Goal: Task Accomplishment & Management: Use online tool/utility

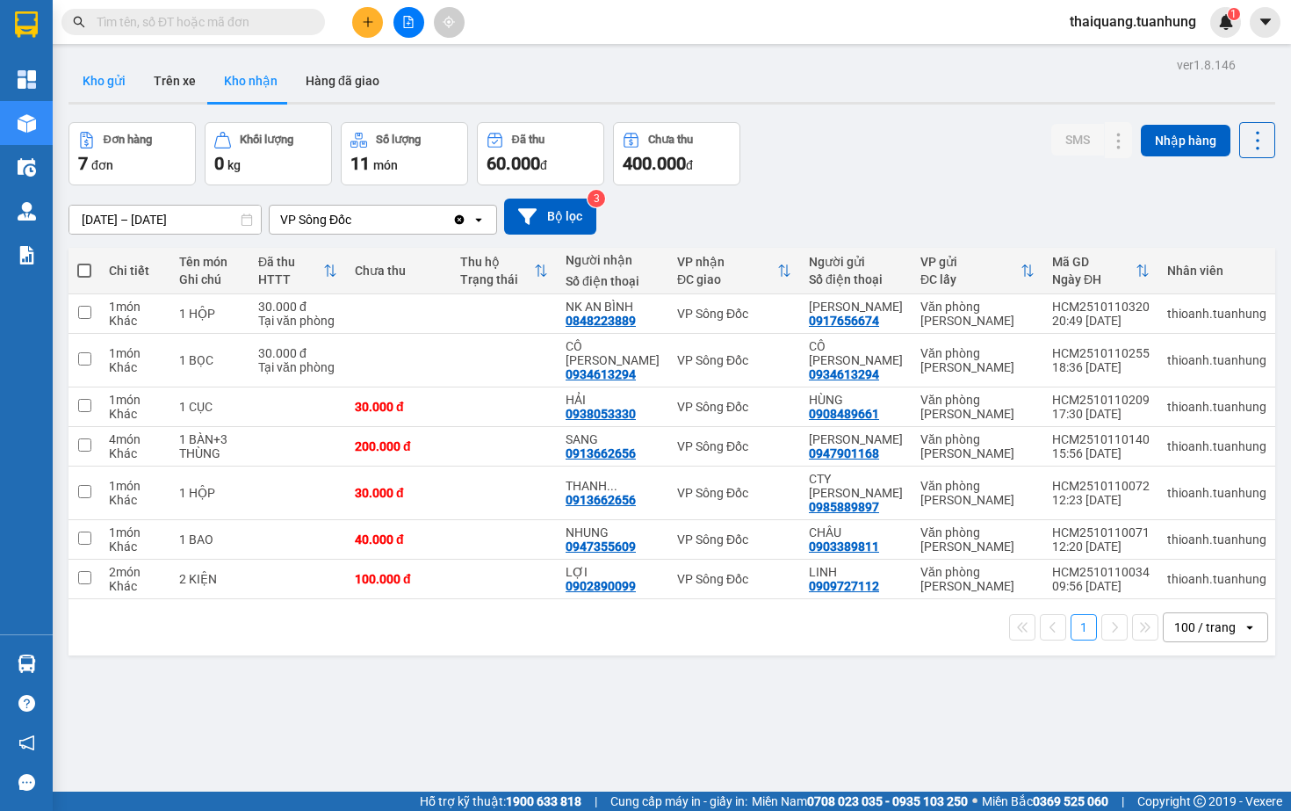
click at [96, 78] on button "Kho gửi" at bounding box center [103, 81] width 71 height 42
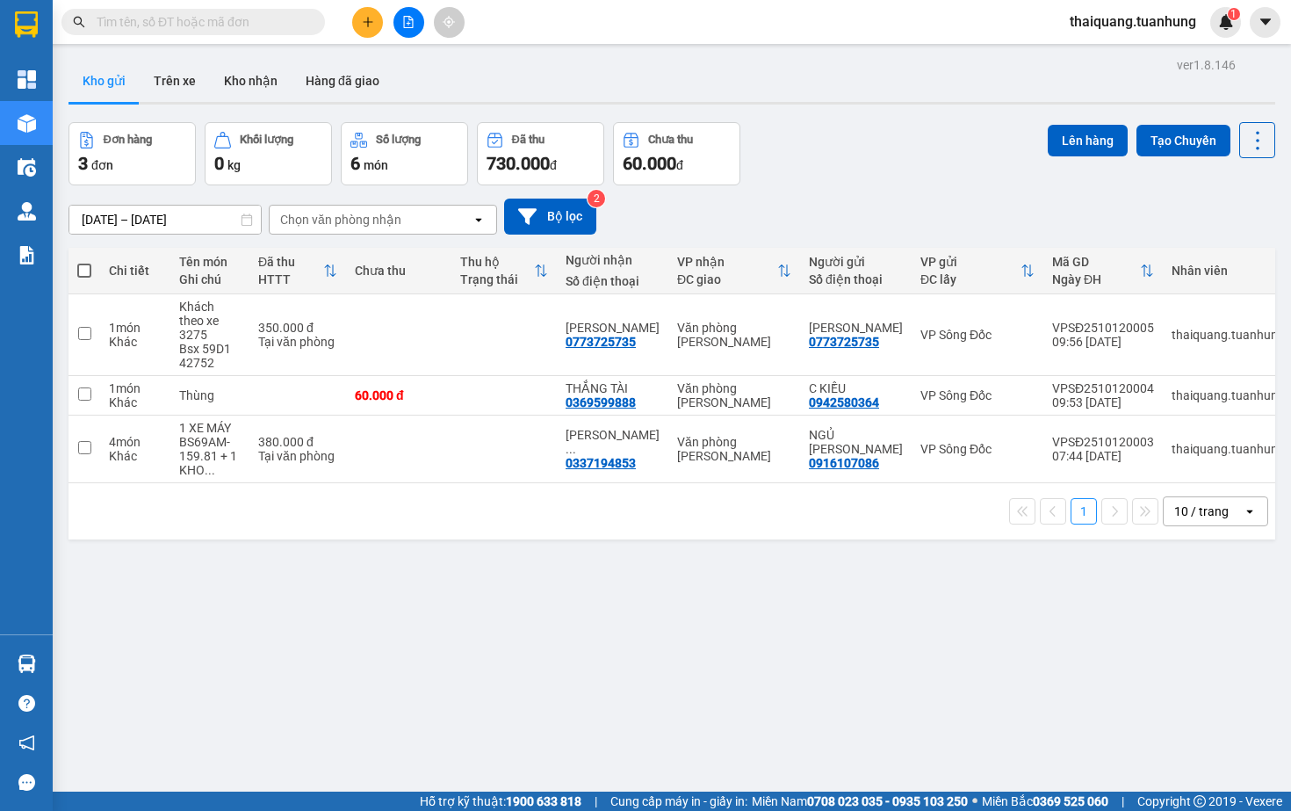
click at [879, 147] on div "Đơn hàng 3 đơn Khối lượng 0 kg Số lượng 6 món Đã thu 730.000 đ Chưa thu 60.000 …" at bounding box center [671, 153] width 1207 height 63
click at [869, 169] on div "Đơn hàng 3 đơn Khối lượng 0 kg Số lượng 6 món Đã thu 730.000 đ Chưa thu 60.000 …" at bounding box center [671, 153] width 1207 height 63
click at [878, 206] on div "10/10/2025 – 12/10/2025 Press the down arrow key to interact with the calendar …" at bounding box center [671, 216] width 1207 height 36
click at [857, 167] on div "Đơn hàng 3 đơn Khối lượng 0 kg Số lượng 6 món Đã thu 730.000 đ Chưa thu 60.000 …" at bounding box center [671, 153] width 1207 height 63
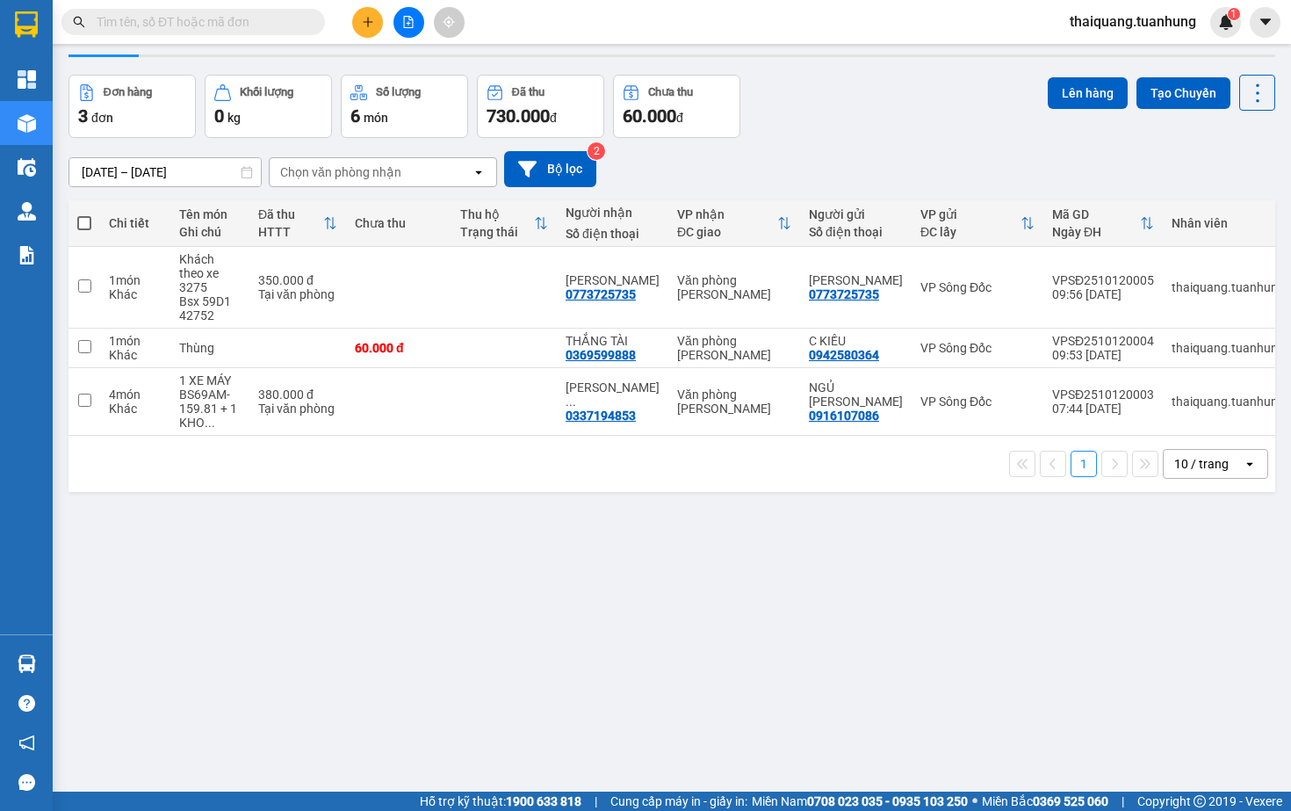
click at [588, 556] on div "ver 1.8.146 Kho gửi Trên xe Kho nhận Hàng đã giao Đơn hàng 3 đơn Khối lượng 0 k…" at bounding box center [671, 410] width 1221 height 811
click at [825, 151] on div "10/10/2025 – 12/10/2025 Press the down arrow key to interact with the calendar …" at bounding box center [671, 169] width 1207 height 36
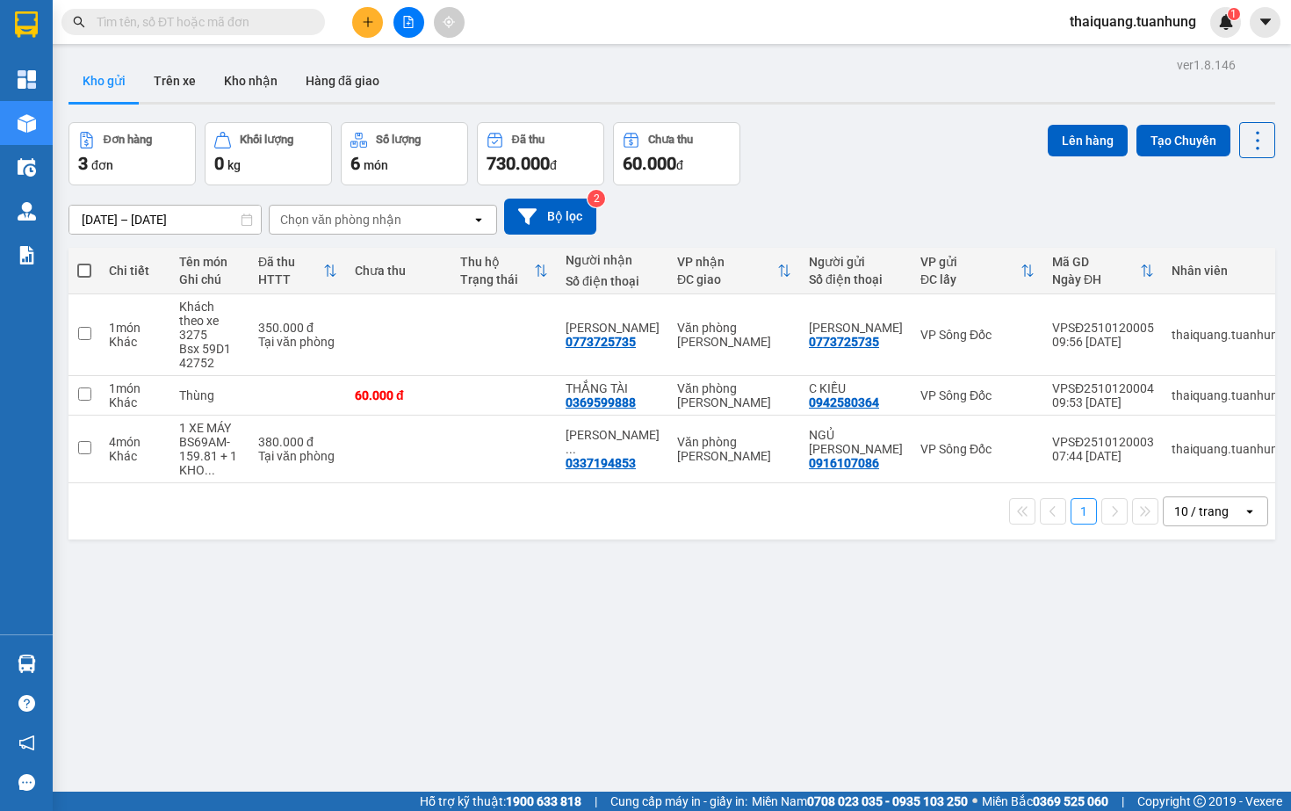
scroll to position [0, 0]
click at [818, 198] on div "10/10/2025 – 12/10/2025 Press the down arrow key to interact with the calendar …" at bounding box center [671, 216] width 1207 height 36
click at [85, 273] on span at bounding box center [84, 270] width 14 height 14
click at [84, 262] on input "checkbox" at bounding box center [84, 262] width 0 height 0
checkbox input "true"
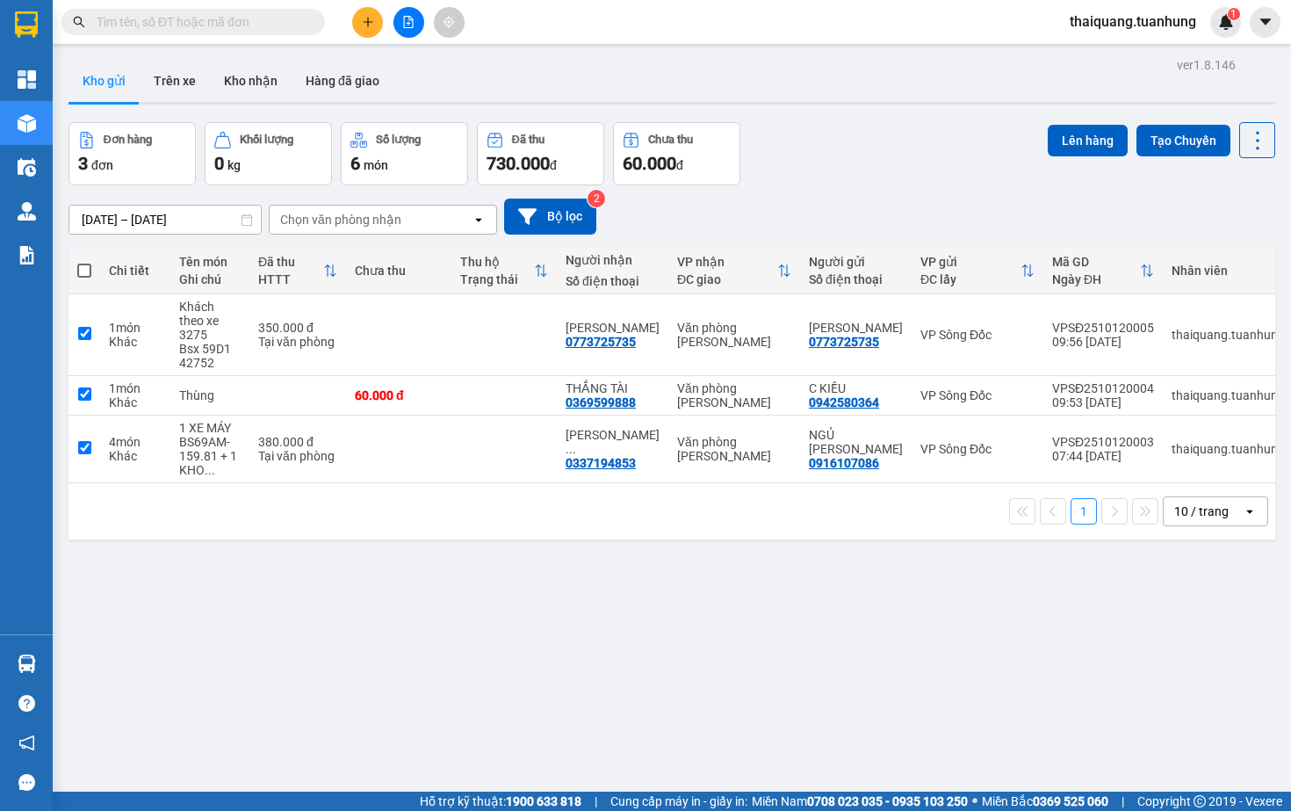
checkbox input "true"
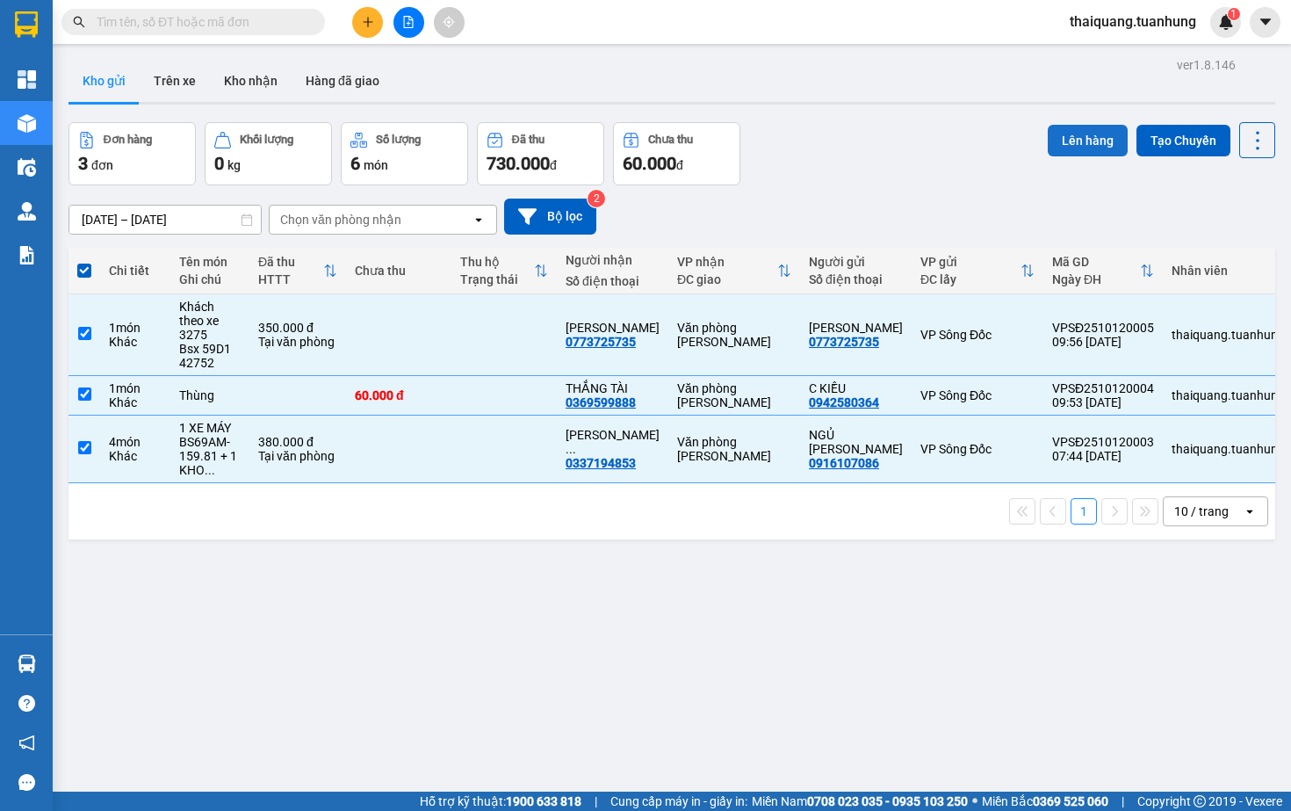
click at [1068, 151] on button "Lên hàng" at bounding box center [1088, 141] width 80 height 32
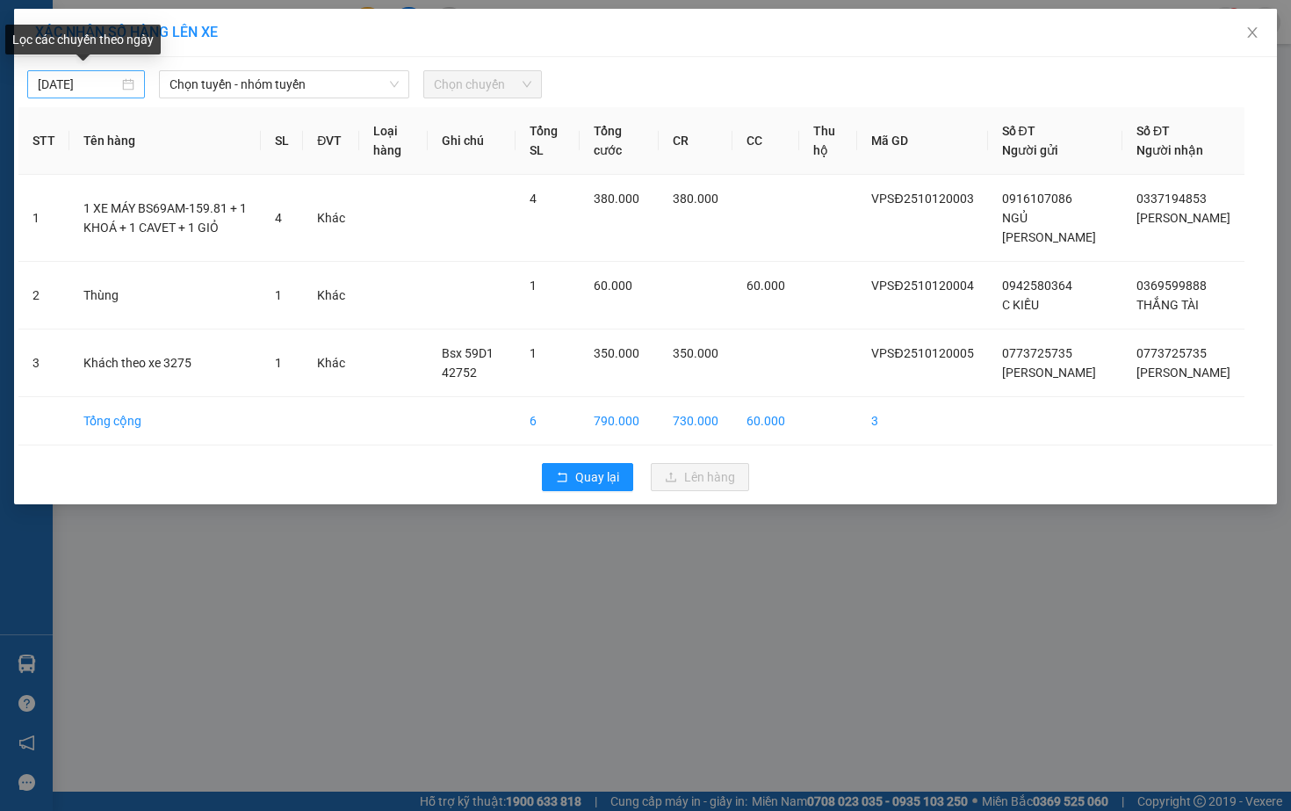
click at [46, 88] on body "Kết quả tìm kiếm ( 0 ) Bộ lọc No Data thaiquang.tuanhung 1 Tổng Quan Kho hàng m…" at bounding box center [645, 405] width 1291 height 811
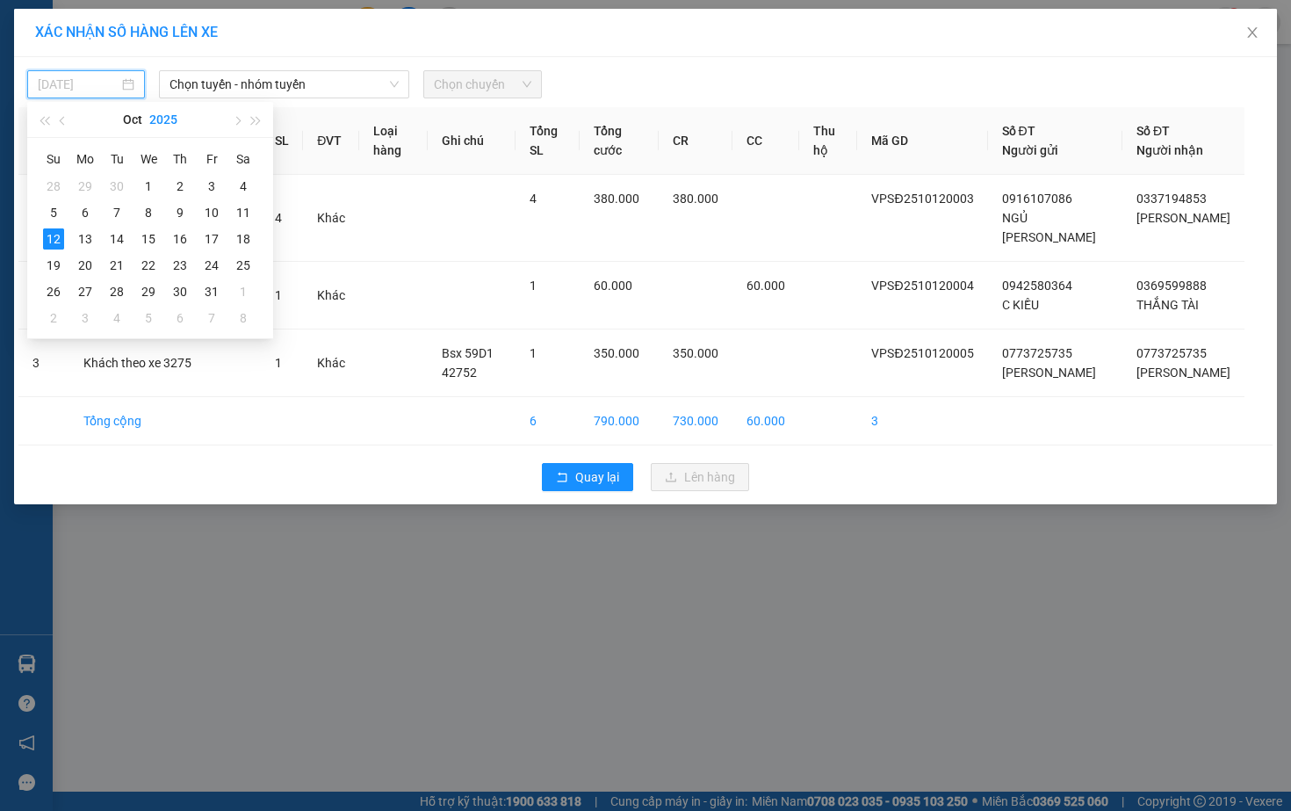
type input "[DATE]"
click at [233, 81] on span "Chọn tuyến - nhóm tuyến" at bounding box center [283, 84] width 229 height 26
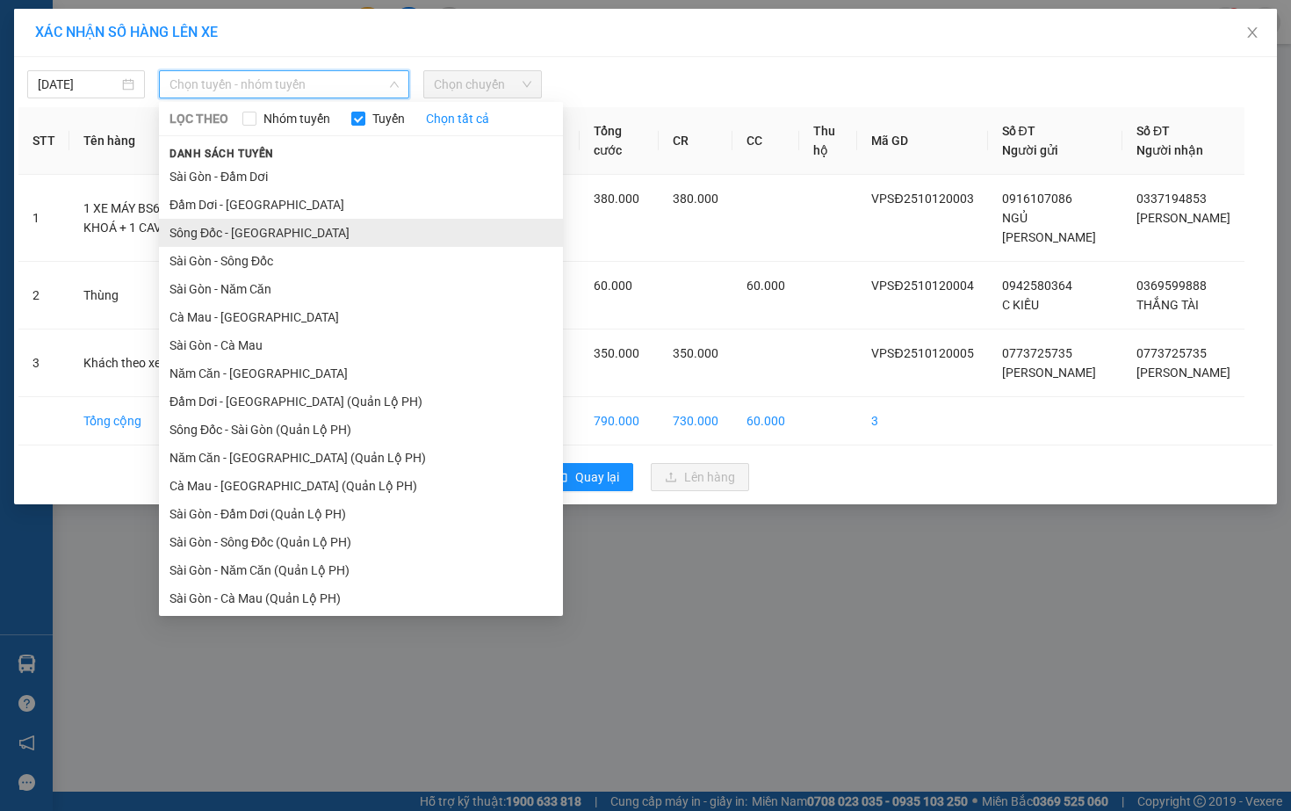
click at [260, 234] on li "Sông Đốc - Sài Gòn" at bounding box center [361, 233] width 404 height 28
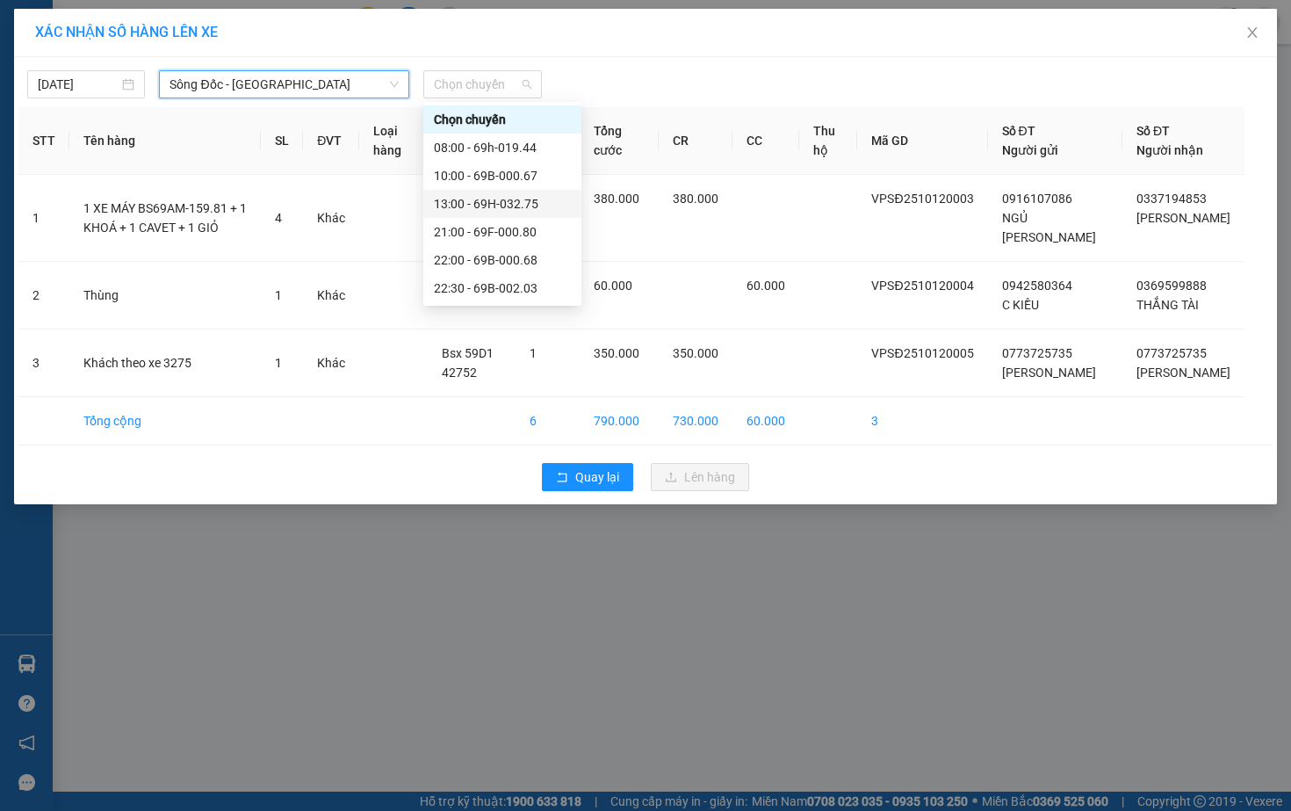
click at [519, 213] on div "13:00 - 69H-032.75" at bounding box center [502, 203] width 137 height 19
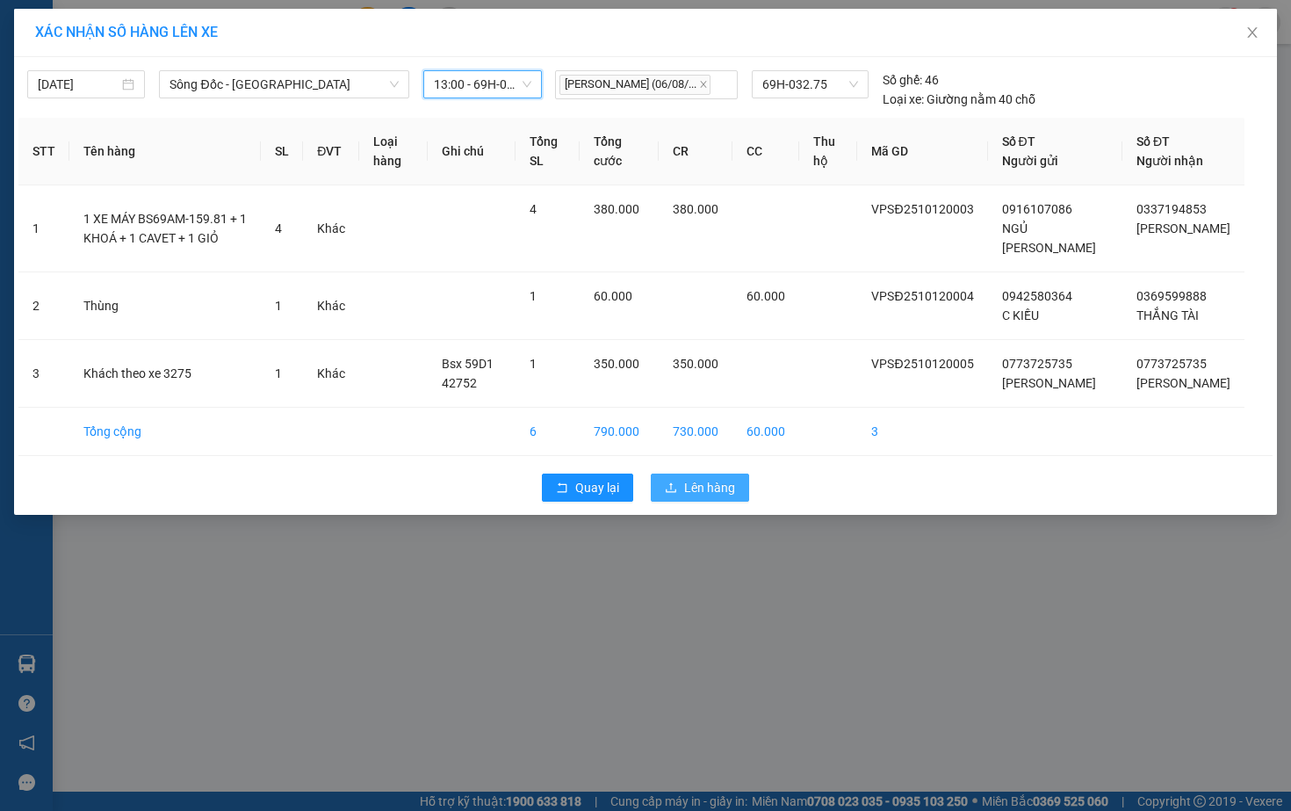
click at [690, 487] on span "Lên hàng" at bounding box center [709, 487] width 51 height 19
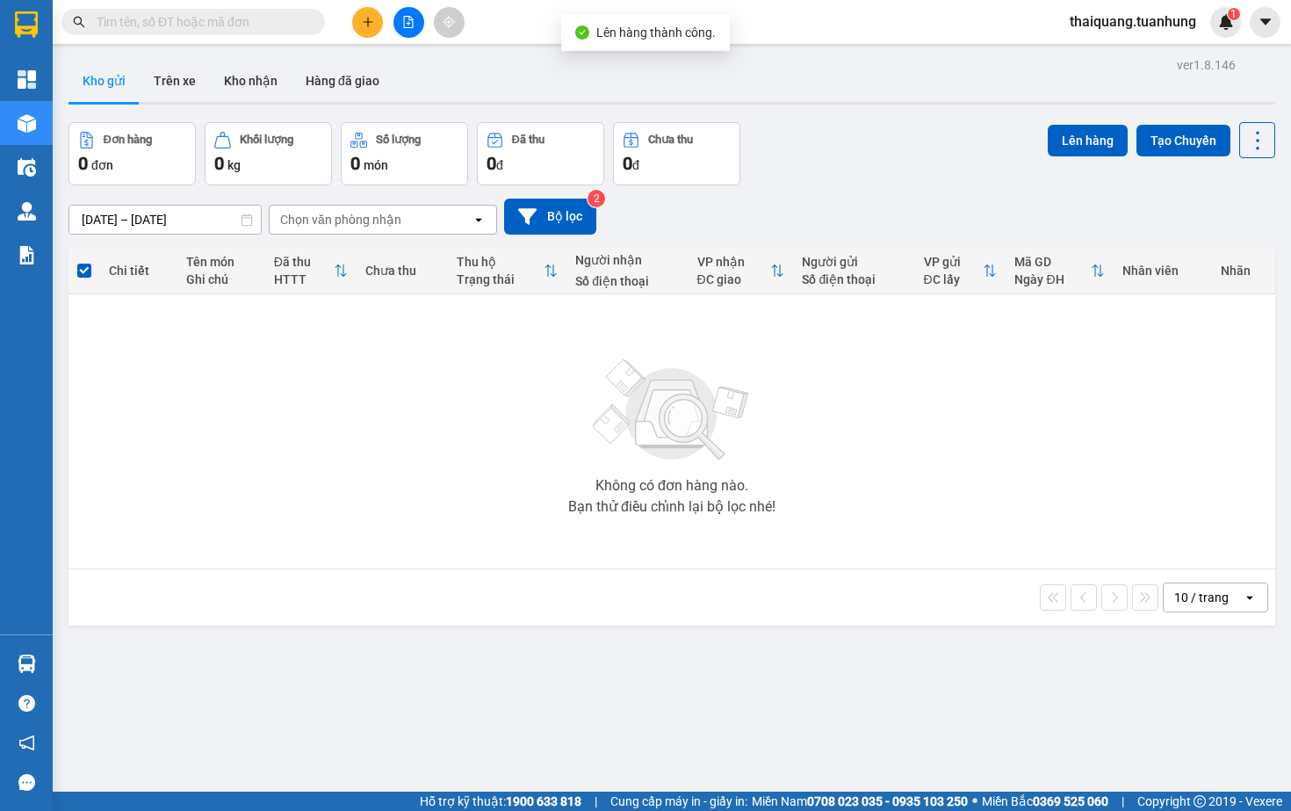
click at [867, 159] on div "Đơn hàng 0 đơn Khối lượng 0 kg Số lượng 0 món Đã thu 0 đ Chưa thu 0 đ Lên hàng …" at bounding box center [671, 153] width 1207 height 63
